Goal: Navigation & Orientation: Find specific page/section

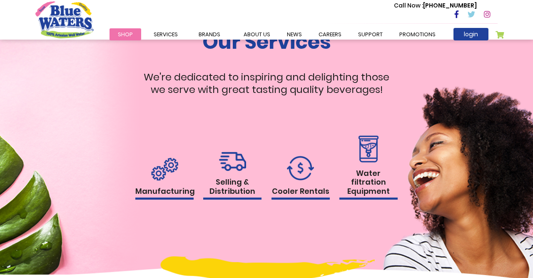
scroll to position [746, 0]
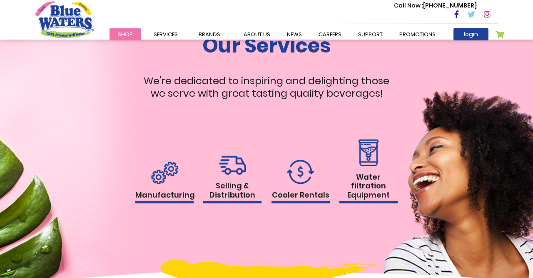
click at [356, 182] on h1 "Water filtration Equipment" at bounding box center [368, 187] width 58 height 31
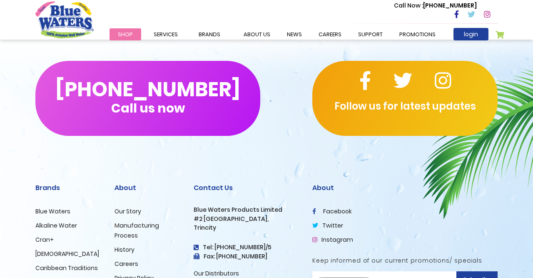
scroll to position [1973, 0]
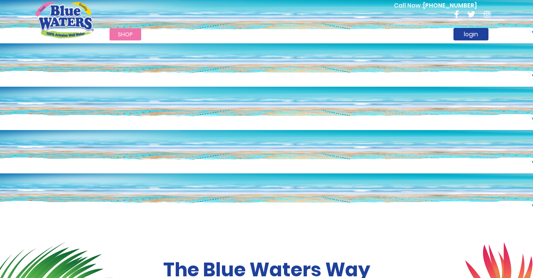
scroll to position [746, 0]
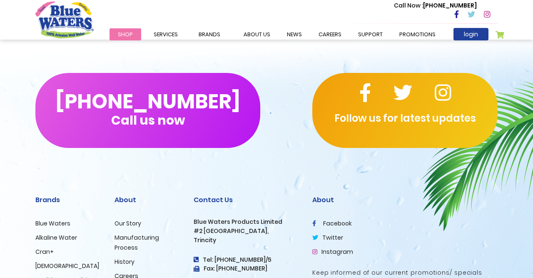
scroll to position [451, 0]
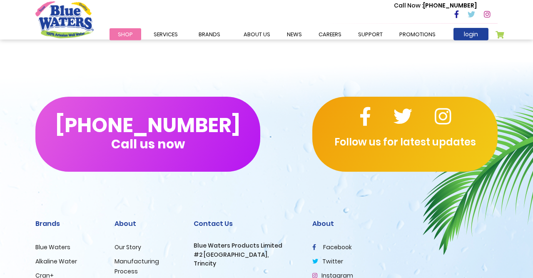
scroll to position [635, 0]
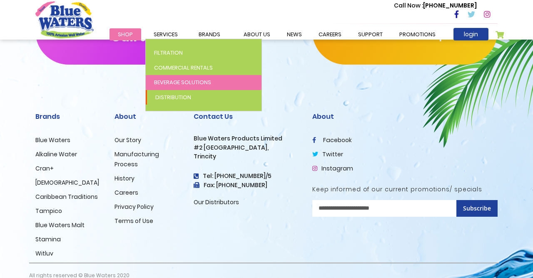
click at [178, 84] on span "Beverage Solutions" at bounding box center [182, 82] width 57 height 8
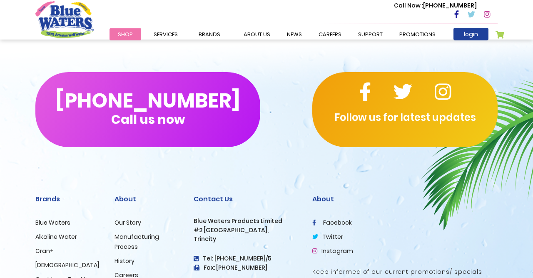
scroll to position [1625, 0]
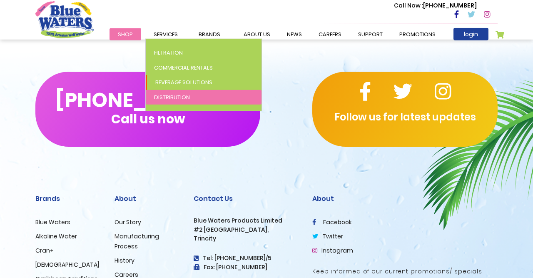
click at [165, 104] on link "Distribution" at bounding box center [204, 97] width 116 height 15
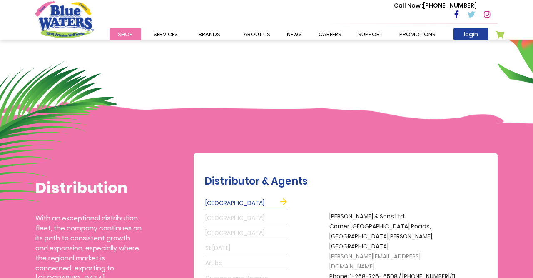
scroll to position [97, 0]
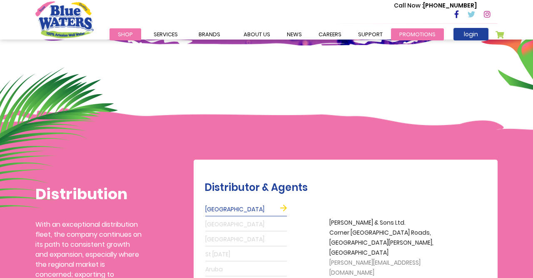
click at [403, 34] on link "Promotions" at bounding box center [417, 34] width 53 height 12
